Goal: Task Accomplishment & Management: Manage account settings

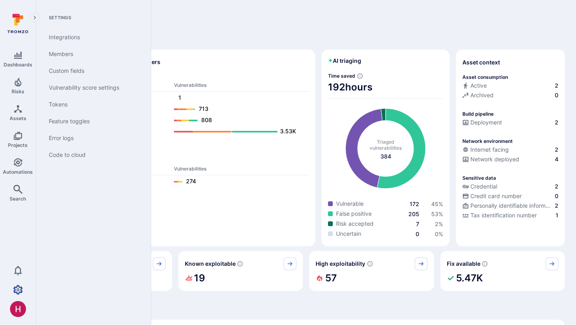
click at [22, 286] on icon "Settings" at bounding box center [18, 290] width 10 height 10
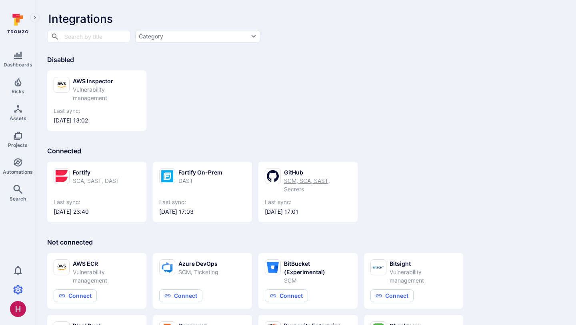
click at [298, 177] on div "SCM, SCA, SAST, Secrets" at bounding box center [317, 184] width 67 height 17
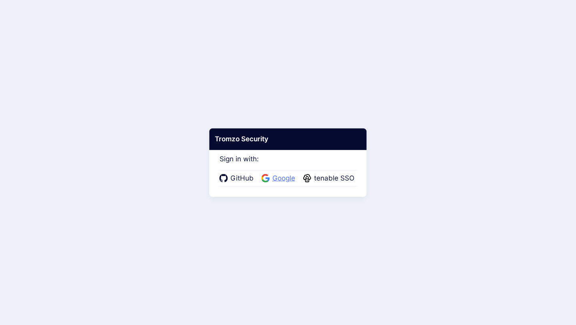
click at [277, 176] on span "Google" at bounding box center [284, 178] width 28 height 10
